Goal: Information Seeking & Learning: Find specific fact

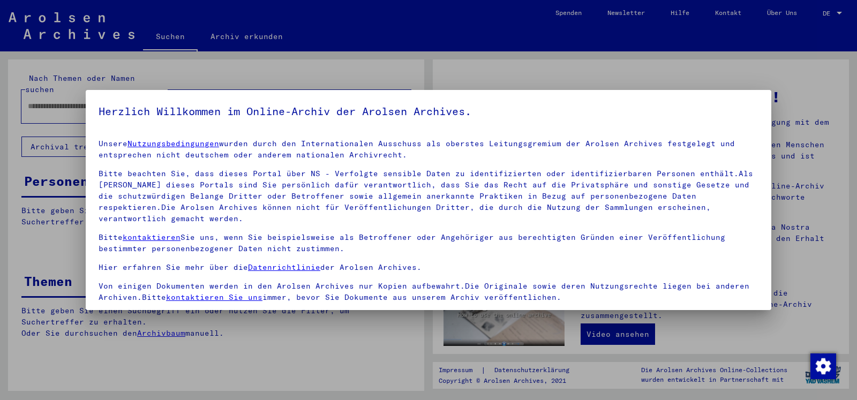
scroll to position [91, 0]
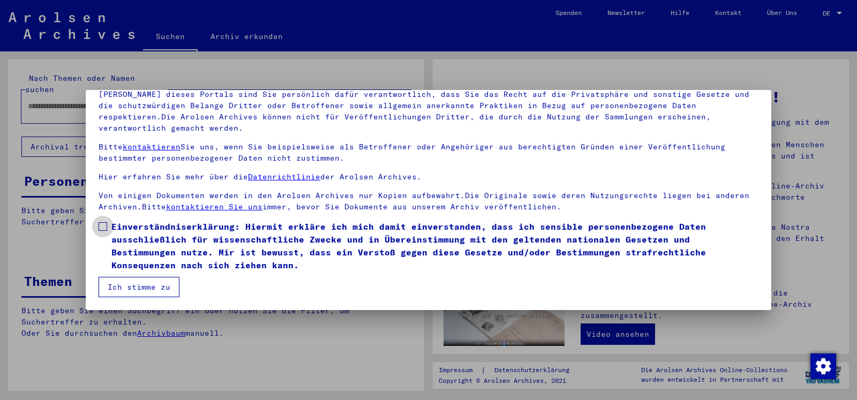
click at [105, 229] on span at bounding box center [103, 226] width 9 height 9
click at [156, 290] on button "Ich stimme zu" at bounding box center [139, 287] width 81 height 20
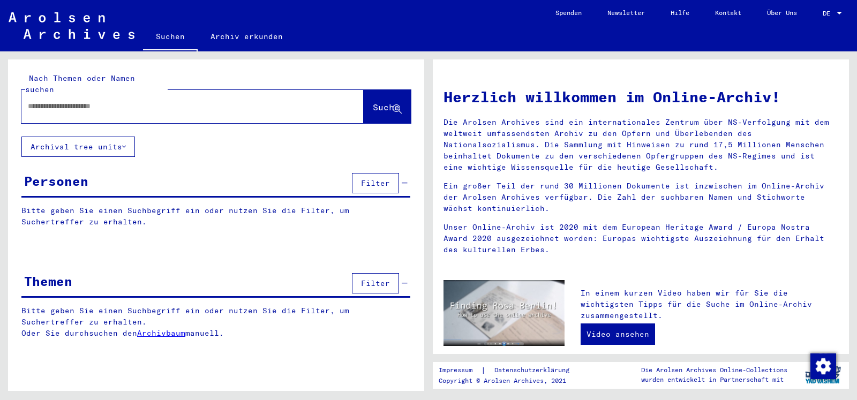
click at [86, 101] on input "text" at bounding box center [180, 106] width 304 height 11
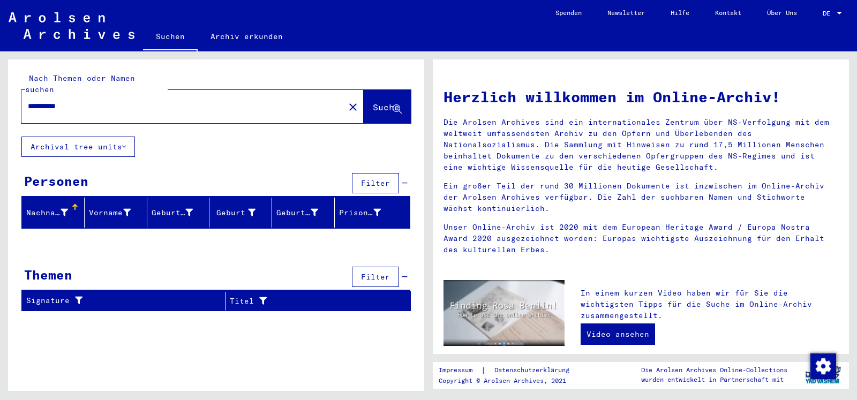
click at [41, 101] on input "**********" at bounding box center [180, 106] width 304 height 11
type input "**********"
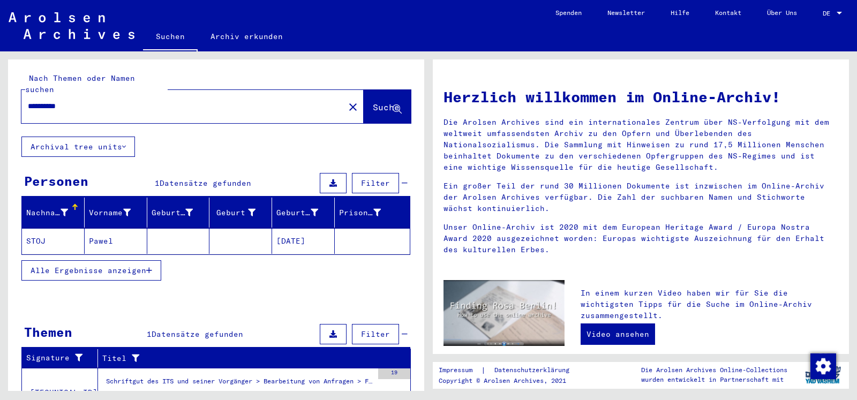
click at [39, 232] on mat-cell "STOJ" at bounding box center [53, 241] width 63 height 26
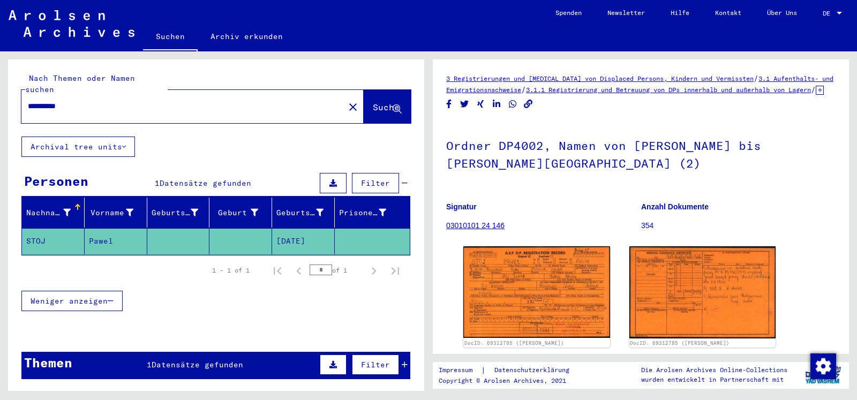
scroll to position [58, 0]
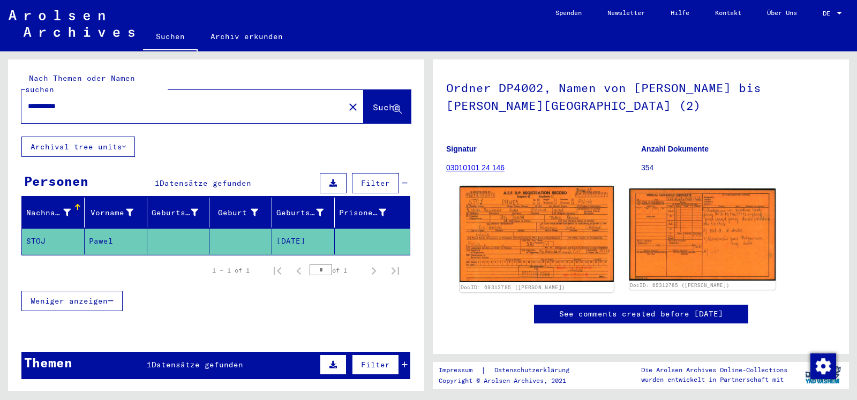
click at [546, 242] on img at bounding box center [537, 234] width 154 height 96
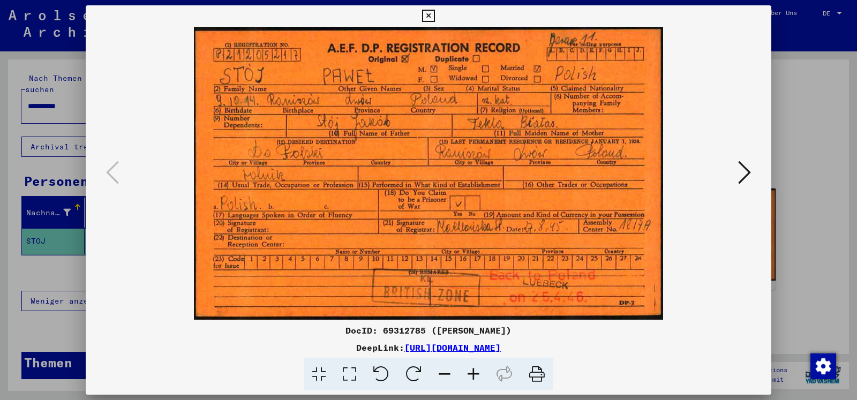
click at [435, 18] on icon at bounding box center [428, 16] width 12 height 13
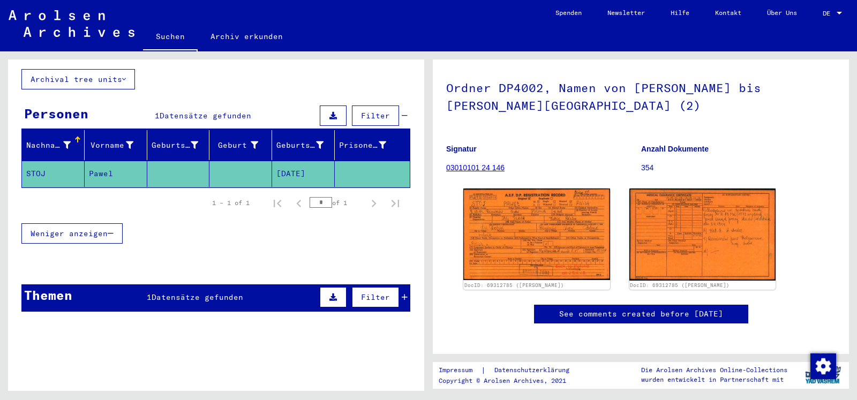
scroll to position [69, 0]
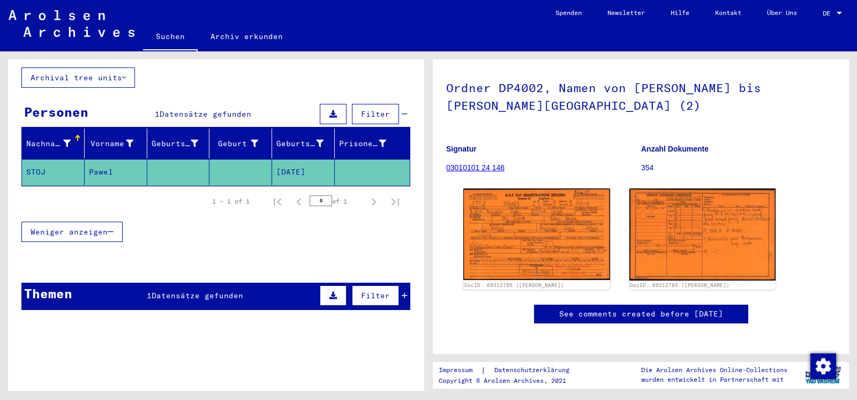
click at [816, 174] on p "354" at bounding box center [739, 167] width 195 height 11
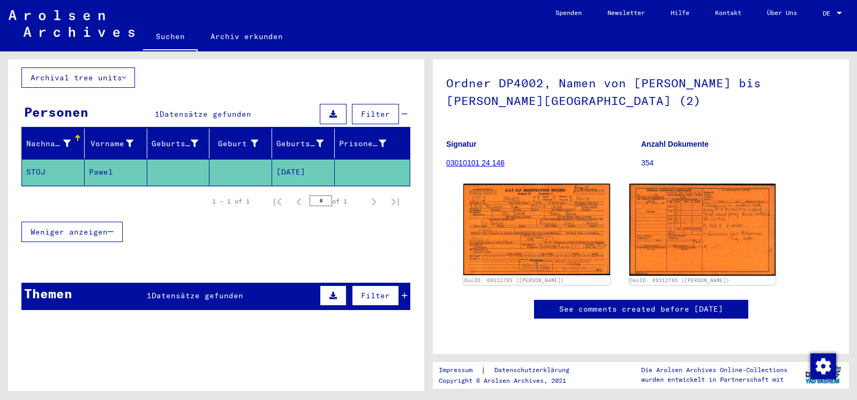
scroll to position [0, 0]
